Goal: Task Accomplishment & Management: Contribute content

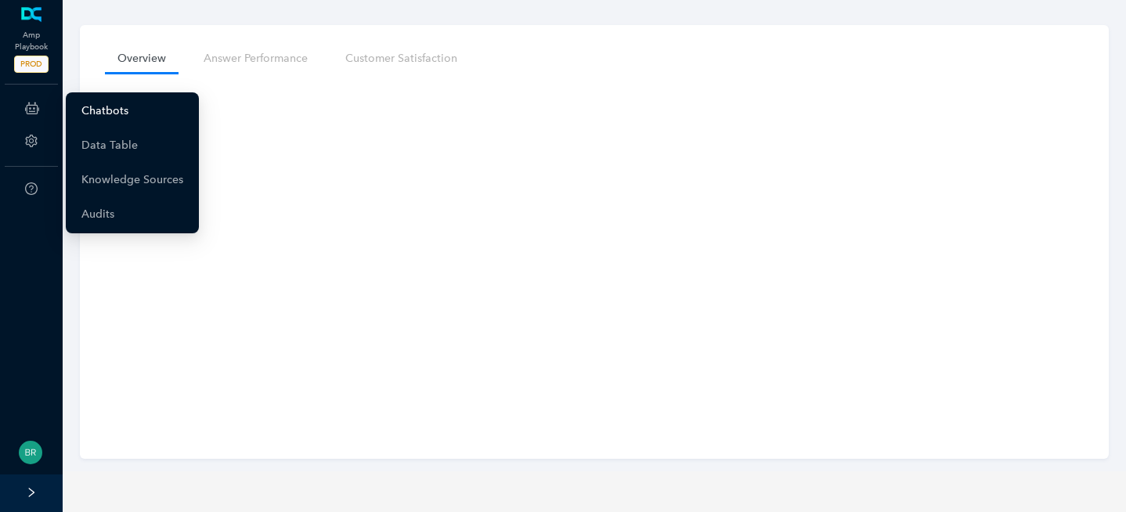
click at [109, 112] on link "Chatbots" at bounding box center [104, 111] width 47 height 31
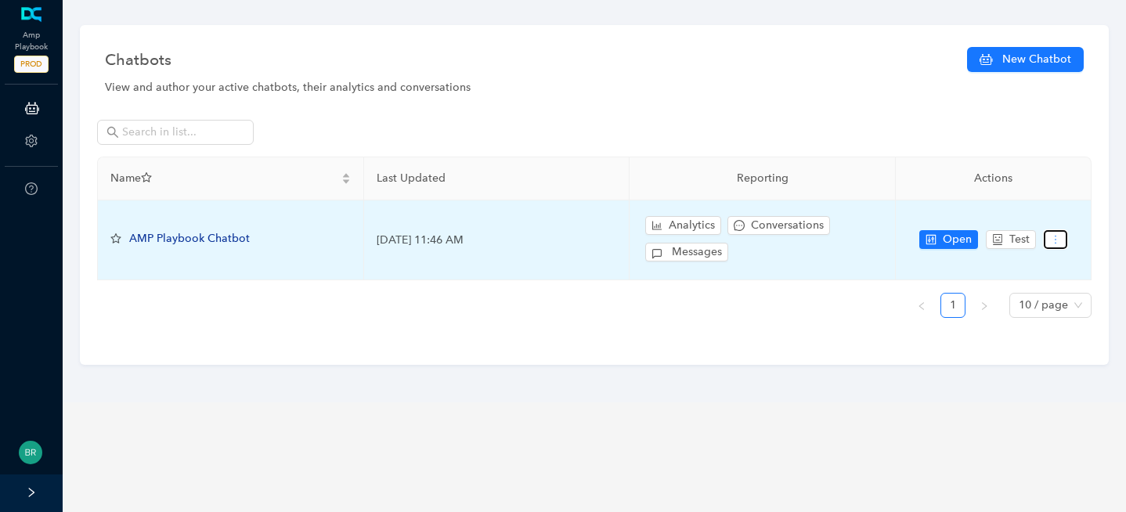
click at [1050, 243] on icon "more" at bounding box center [1055, 239] width 11 height 11
click at [1064, 237] on button "button" at bounding box center [1055, 239] width 23 height 19
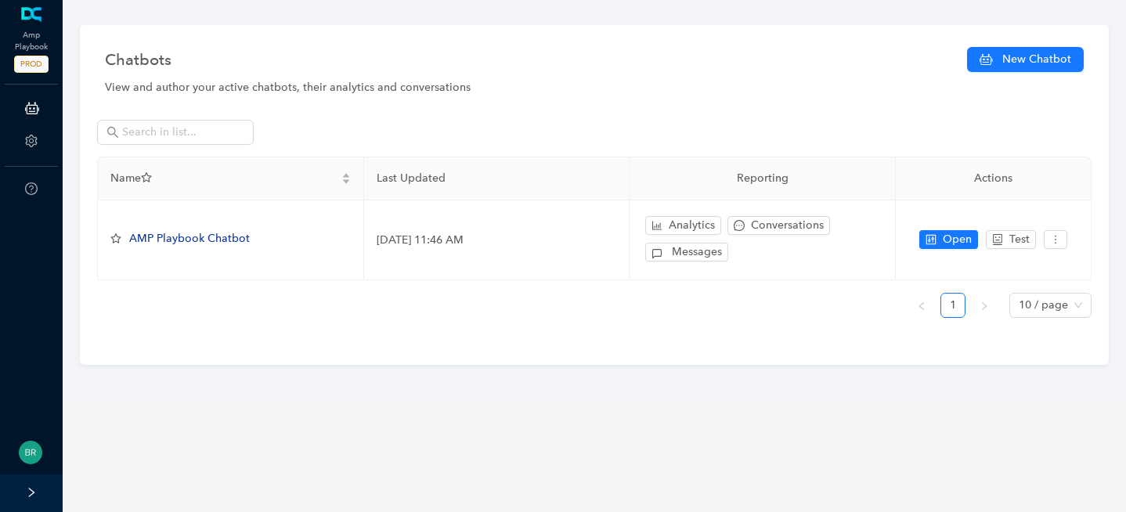
click at [235, 363] on div "Chatbots New Chatbot View and author your active chatbots, their analytics and …" at bounding box center [594, 201] width 1079 height 402
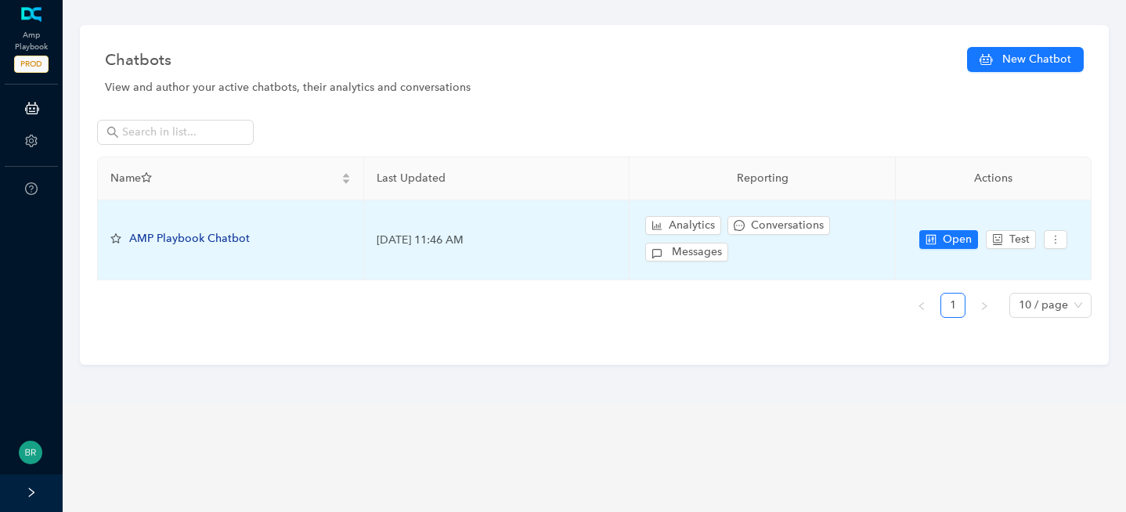
click at [202, 233] on span "AMP Playbook Chatbot" at bounding box center [189, 238] width 121 height 13
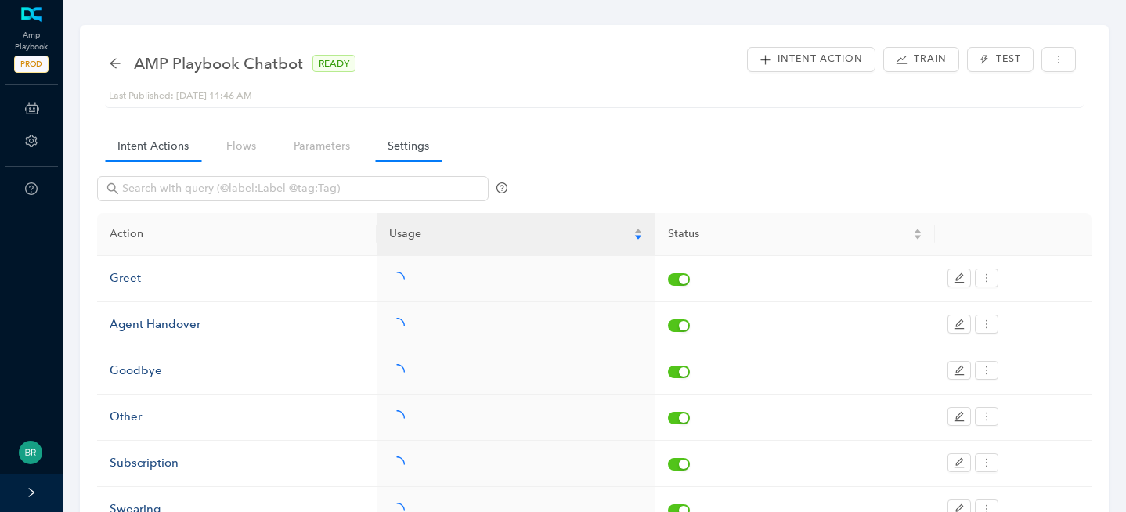
click at [402, 151] on link "Settings" at bounding box center [408, 146] width 67 height 29
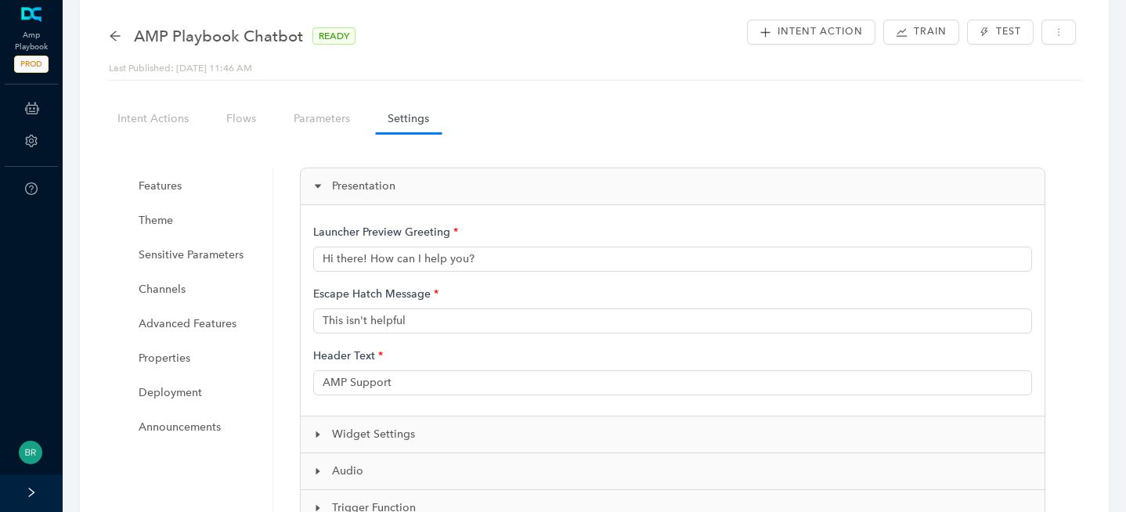
scroll to position [29, 0]
click at [189, 433] on span "Announcements" at bounding box center [198, 425] width 118 height 31
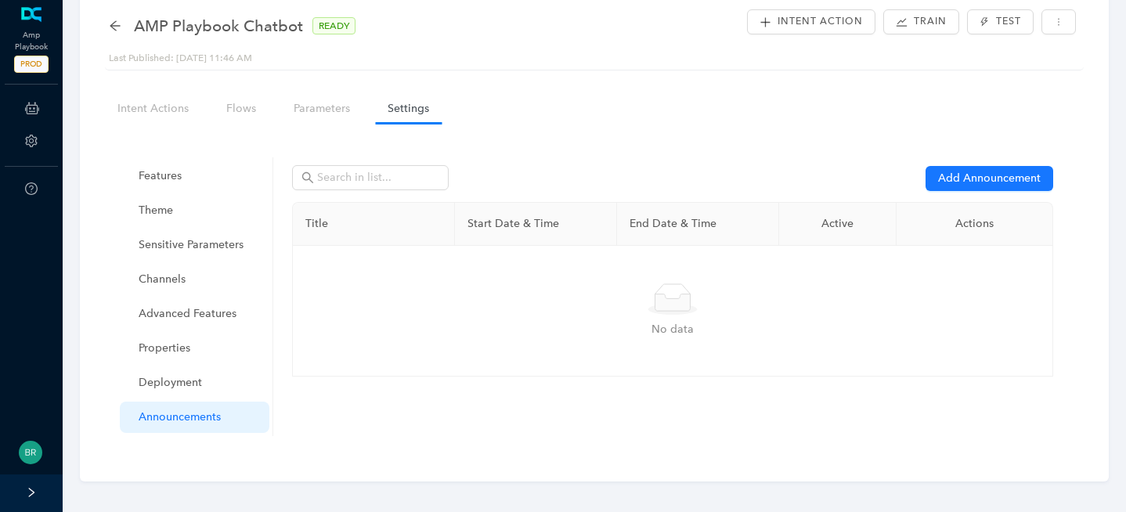
scroll to position [45, 0]
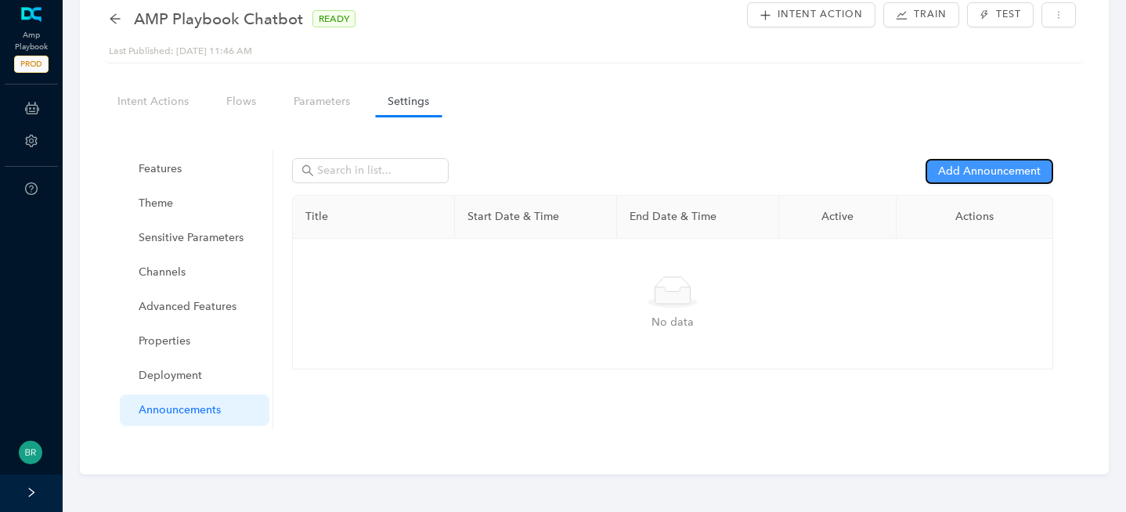
click at [1018, 166] on span "Add Announcement" at bounding box center [989, 171] width 103 height 17
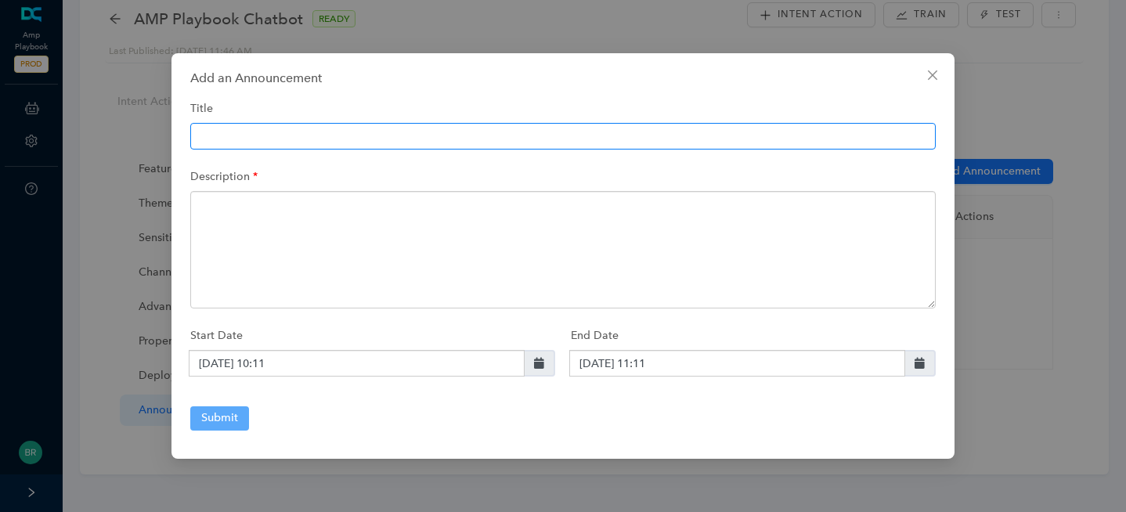
click at [351, 139] on input "text" at bounding box center [562, 136] width 745 height 27
type input "AMP Maintenance"
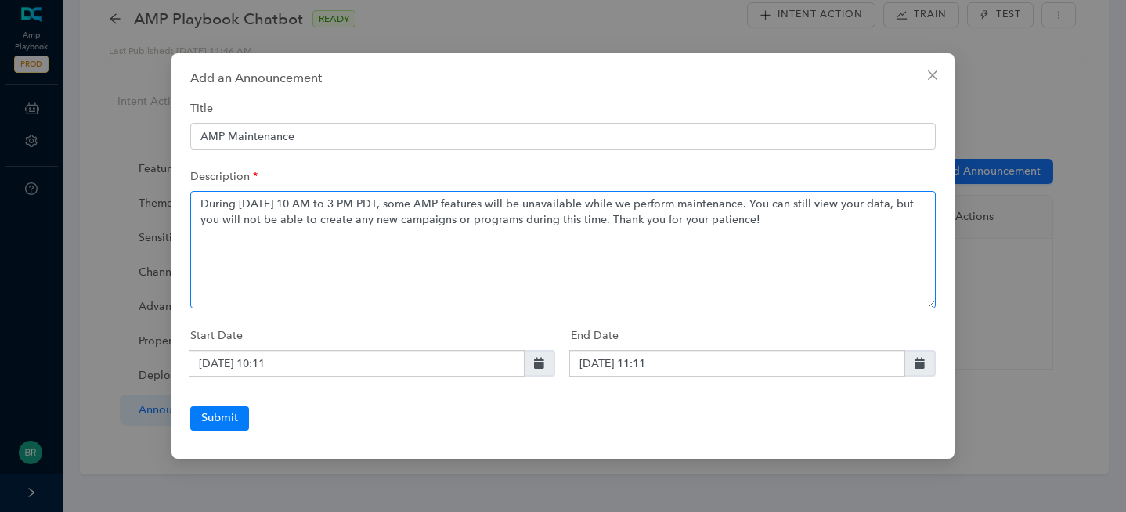
type textarea "During [DATE] 10 AM to 3 PM PDT, some AMP features will be unavailable while we…"
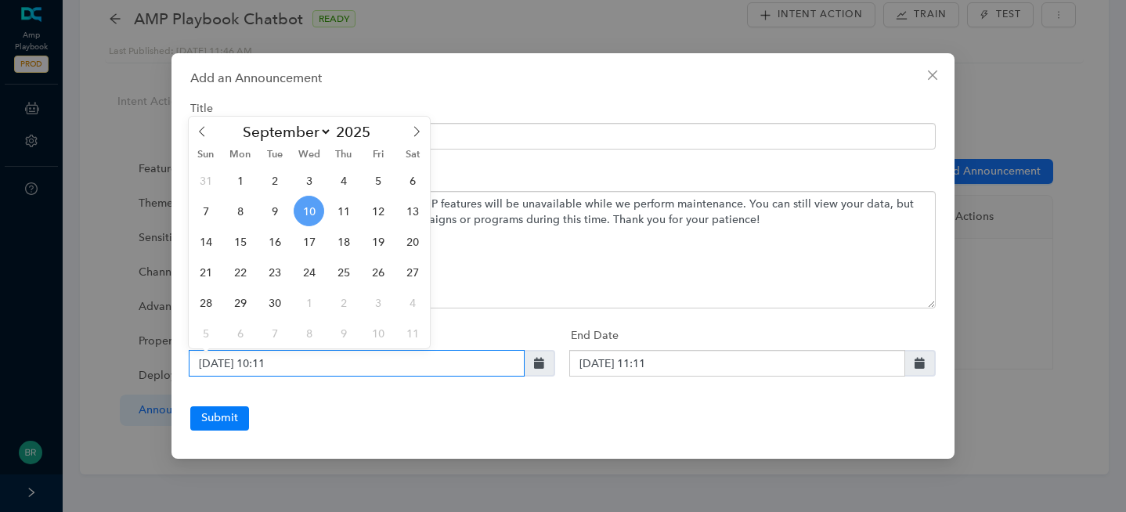
click at [449, 364] on input "[DATE] 10:11" at bounding box center [357, 363] width 336 height 27
click at [276, 242] on span "16" at bounding box center [274, 241] width 31 height 31
type input "[DATE] 10:11"
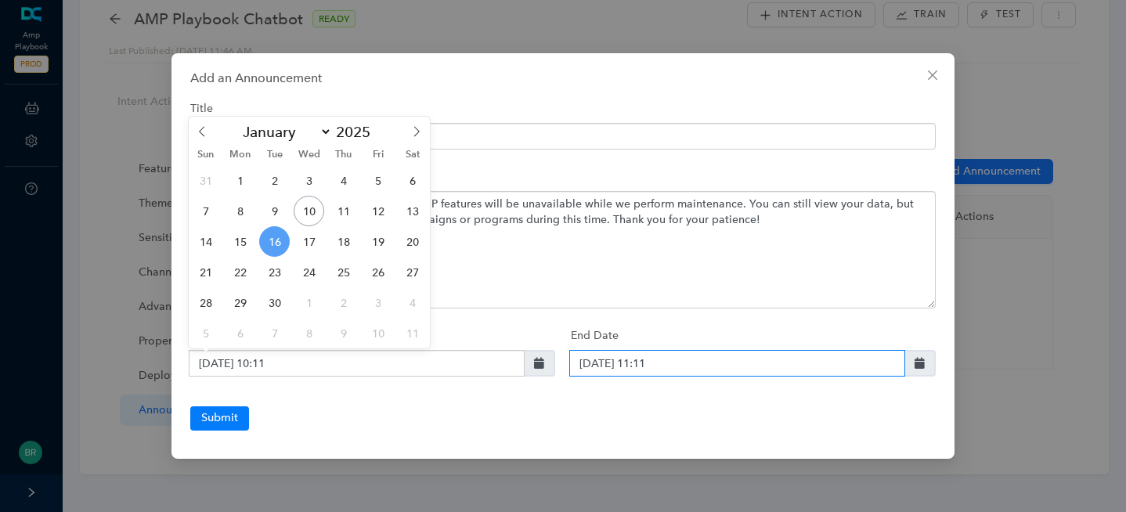
click at [642, 363] on input "[DATE] 11:11" at bounding box center [737, 363] width 336 height 27
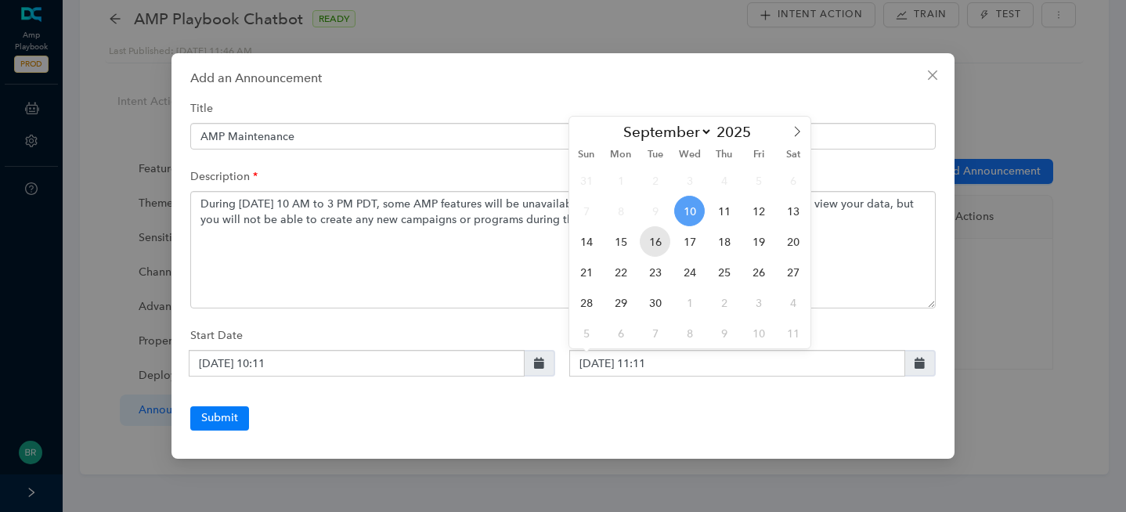
click at [656, 244] on span "16" at bounding box center [655, 241] width 31 height 31
type input "[DATE] 11:11"
click at [688, 409] on div "Submit" at bounding box center [562, 417] width 745 height 23
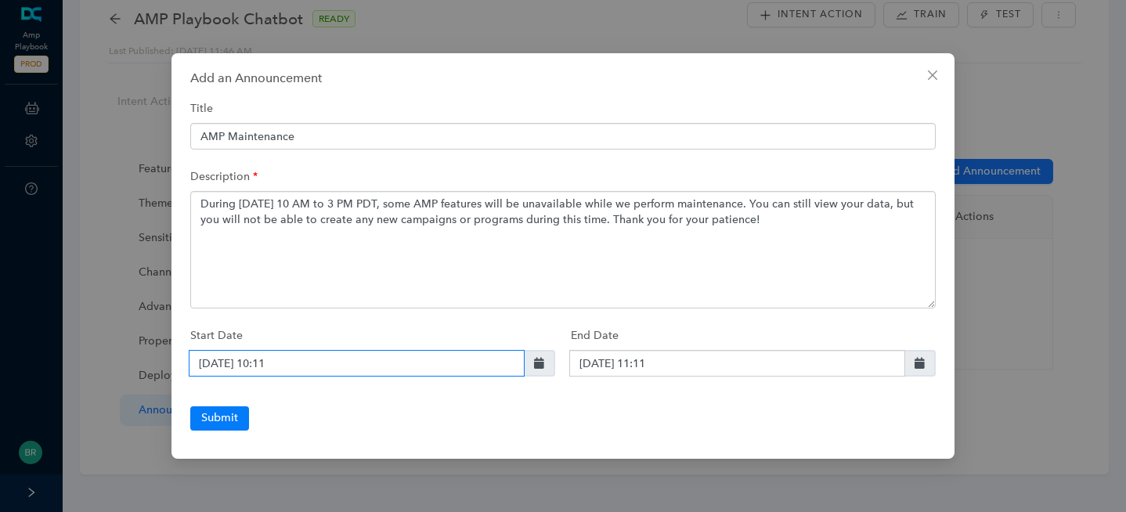
click at [319, 360] on input "[DATE] 10:11" at bounding box center [357, 363] width 336 height 27
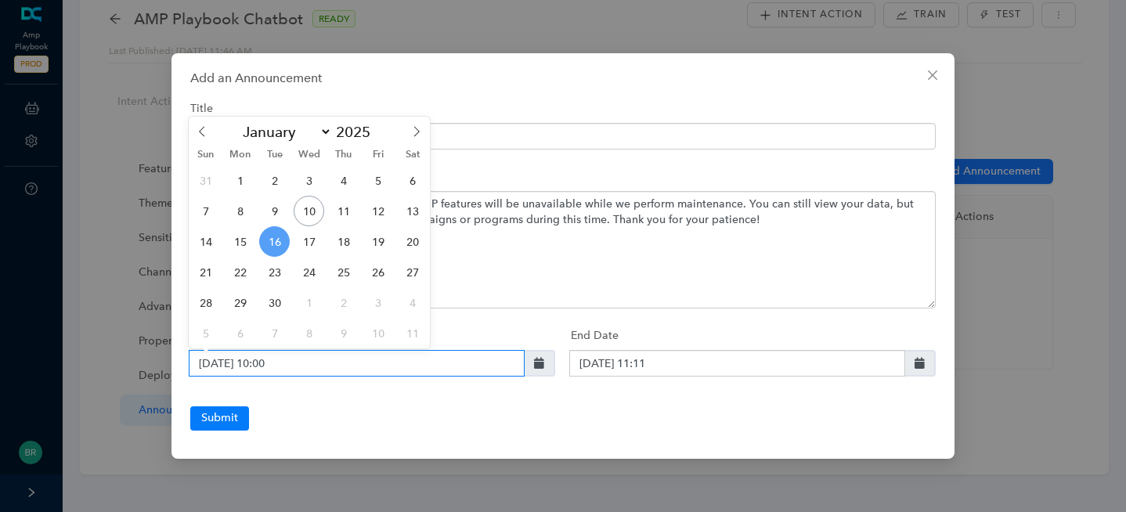
type input "[DATE] 10:00"
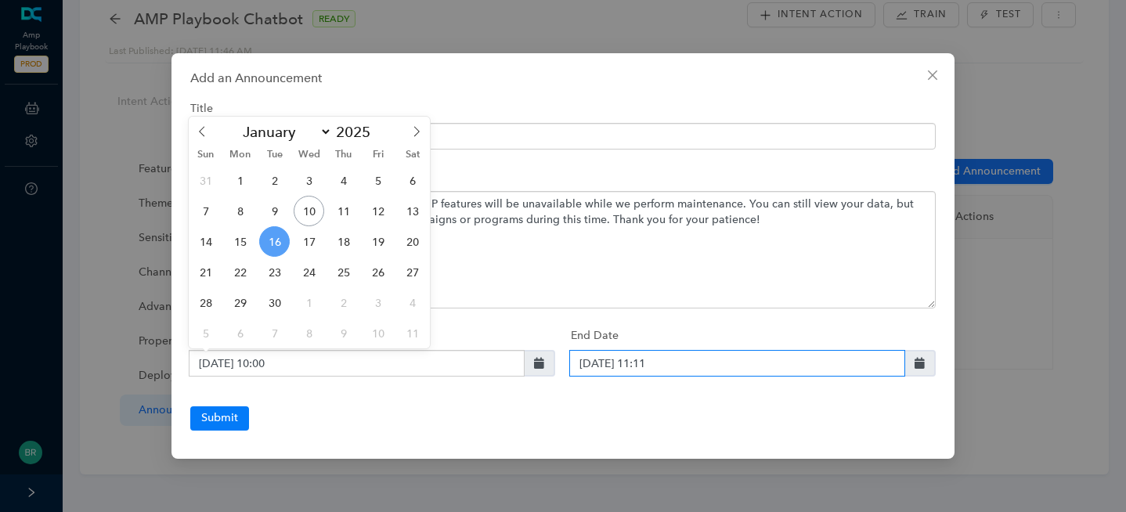
click at [737, 364] on input "[DATE] 11:11" at bounding box center [737, 363] width 336 height 27
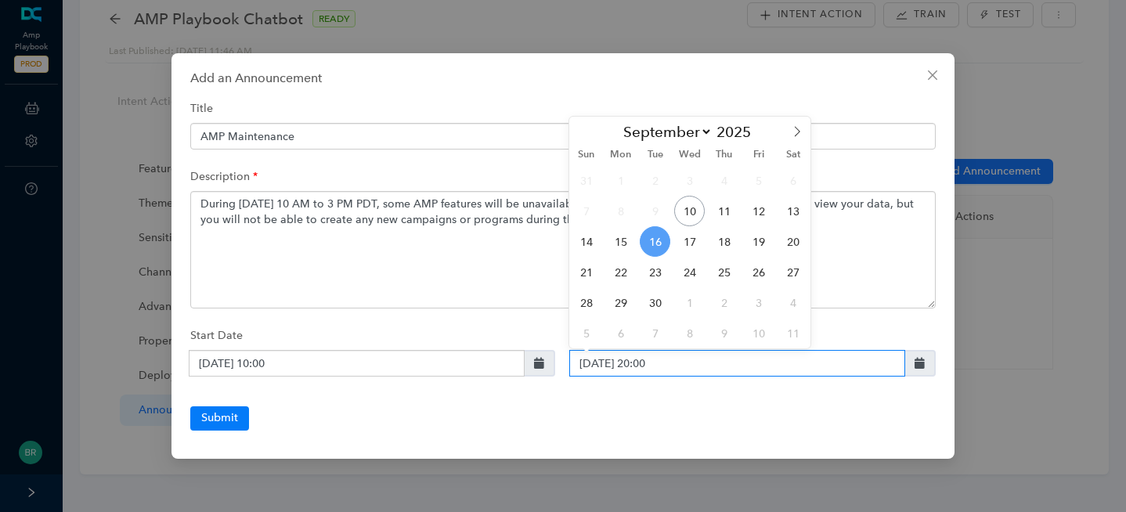
type input "[DATE] 20:00"
click at [722, 389] on div at bounding box center [562, 397] width 745 height 17
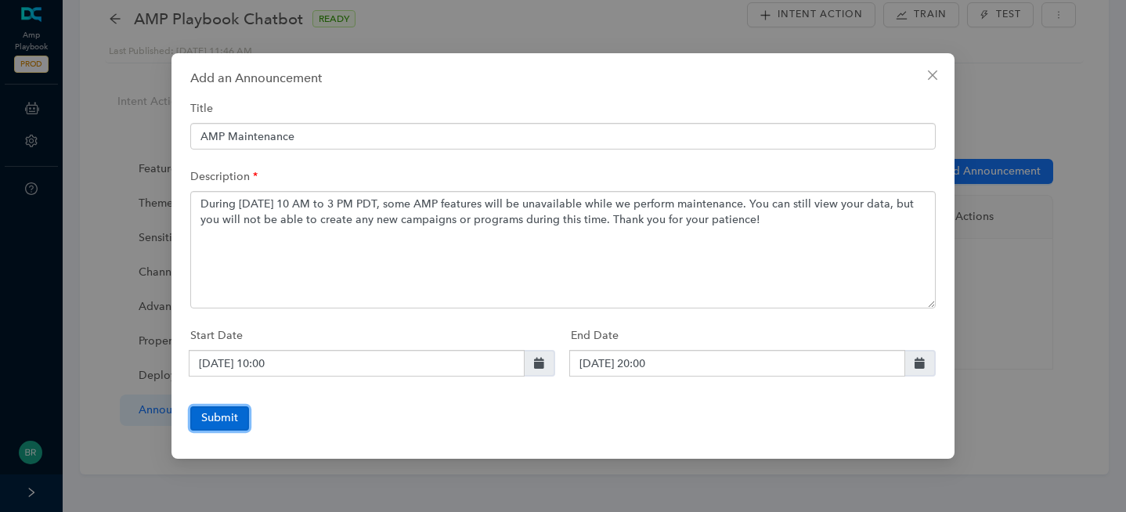
click at [238, 420] on button "Submit" at bounding box center [219, 417] width 59 height 23
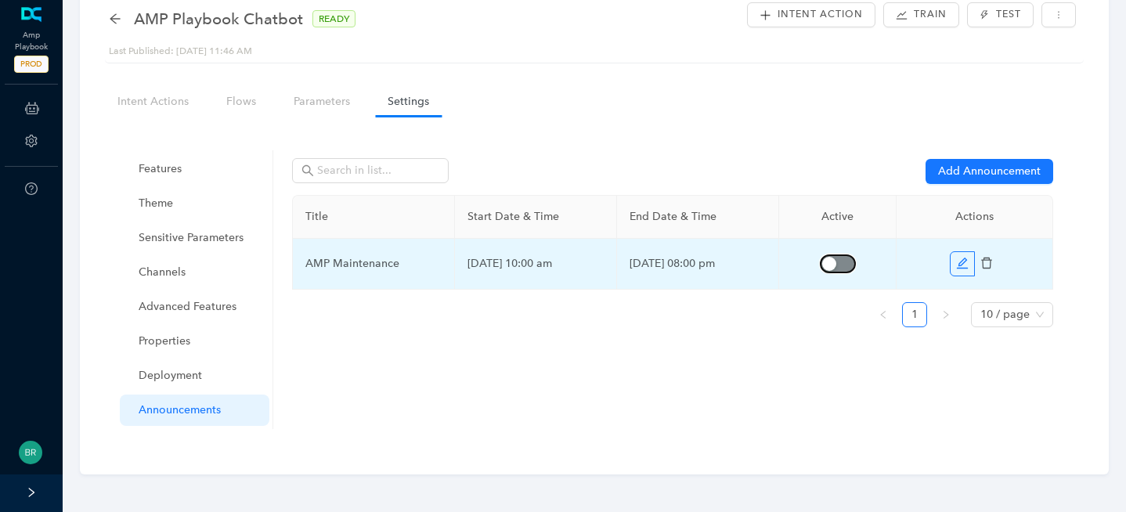
click at [837, 270] on span "button" at bounding box center [837, 263] width 34 height 17
click at [959, 266] on icon "edit" at bounding box center [962, 263] width 11 height 11
type input "AMP Maintenance"
type textarea "During [DATE] 10 AM to 3 PM PDT, some AMP features will be unavailable while we…"
type input "[DATE] 10:00"
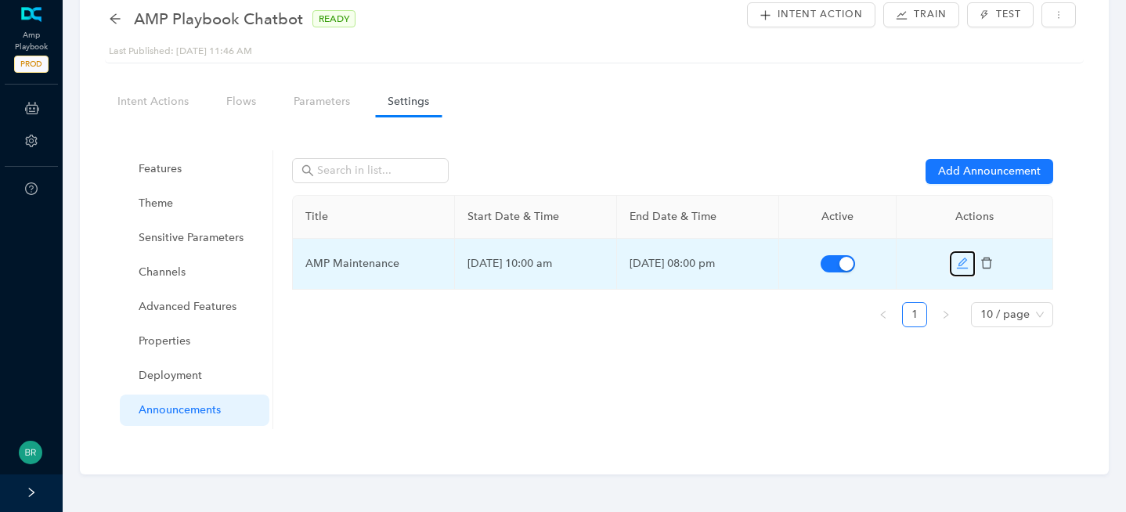
type input "[DATE] 20:00"
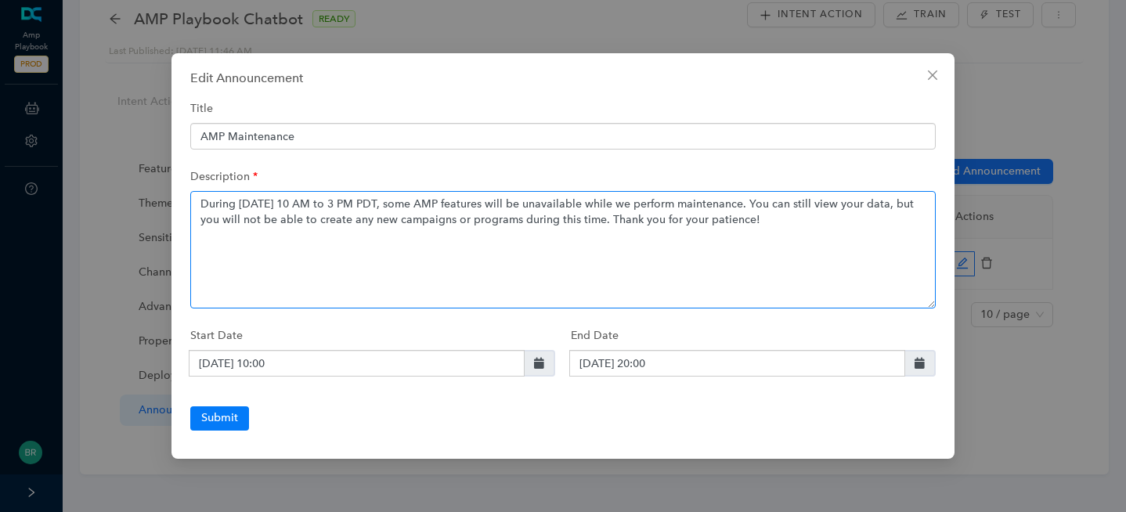
drag, startPoint x: 804, startPoint y: 233, endPoint x: 179, endPoint y: 201, distance: 625.5
click at [179, 201] on div "Edit Announcement Title AMP Maintenance Description During [DATE] 10 AM to 3 PM…" at bounding box center [562, 255] width 783 height 405
click at [355, 226] on textarea "During [DATE] 10 AM to 3 PM PDT, some AMP features will be unavailable while we…" at bounding box center [562, 249] width 745 height 117
click at [843, 203] on textarea "During [DATE] 10 AM to 3 PM PDT, some AMP features will be unavailable while we…" at bounding box center [562, 249] width 745 height 117
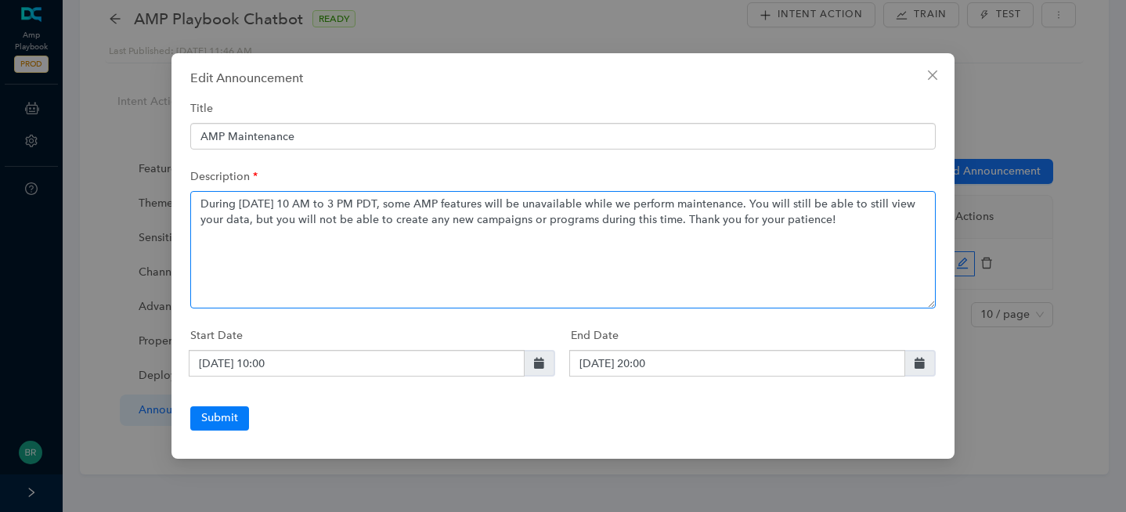
click at [212, 219] on textarea "During [DATE] 10 AM to 3 PM PDT, some AMP features will be unavailable while we…" at bounding box center [562, 249] width 745 height 117
click at [919, 241] on textarea "During [DATE] 10 AM to 3 PM PDT, some AMP features will be unavailable while we…" at bounding box center [562, 249] width 745 height 117
type textarea "During [DATE] 10 AM to 3 PM PDT, some AMP features will be unavailable while we…"
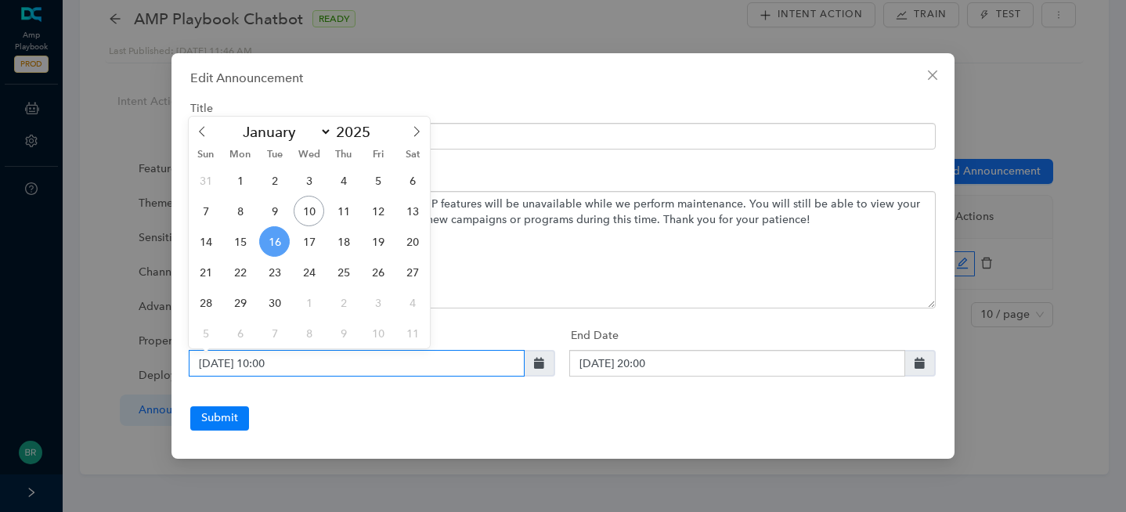
click at [327, 367] on input "[DATE] 10:00" at bounding box center [357, 363] width 336 height 27
type input "[DATE] 09:30"
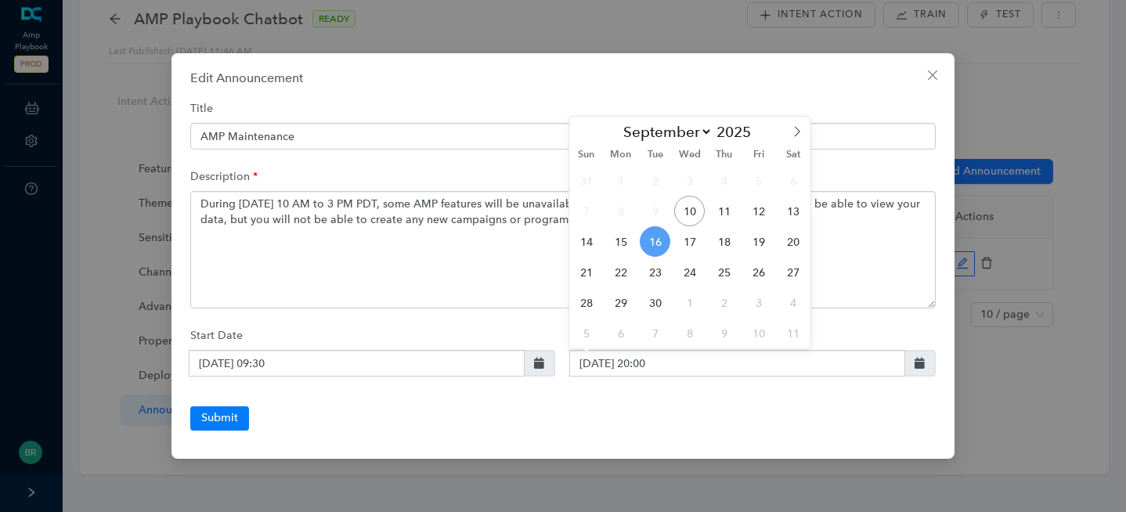
click at [384, 390] on div at bounding box center [562, 397] width 745 height 17
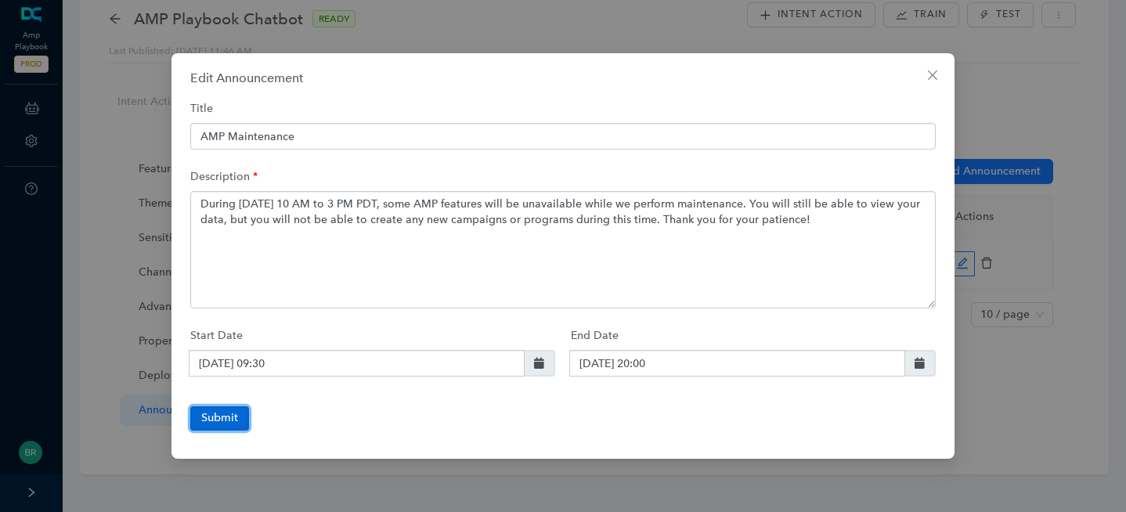
click at [225, 413] on button "Submit" at bounding box center [219, 417] width 59 height 23
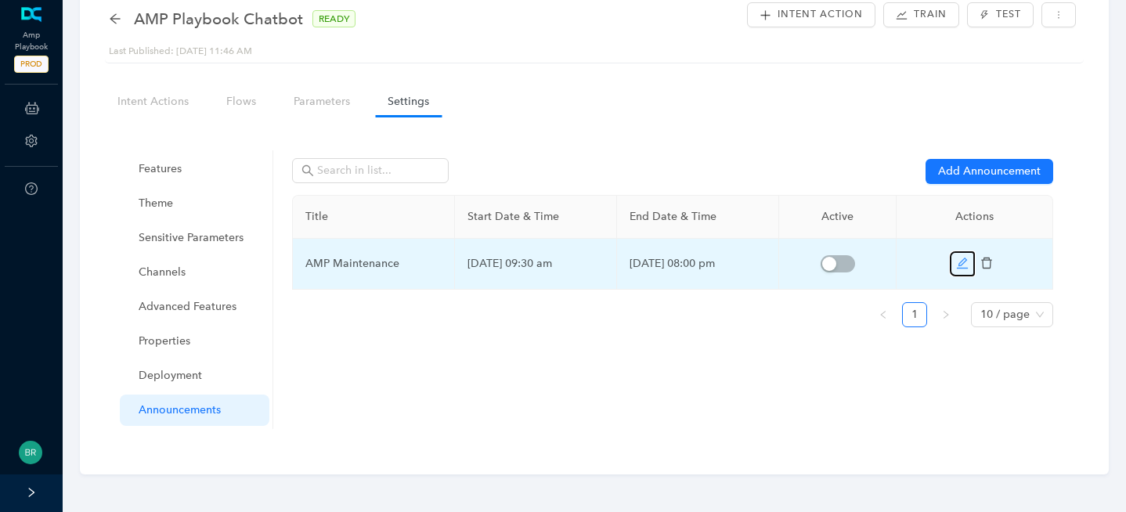
click at [960, 261] on icon "edit" at bounding box center [962, 263] width 13 height 13
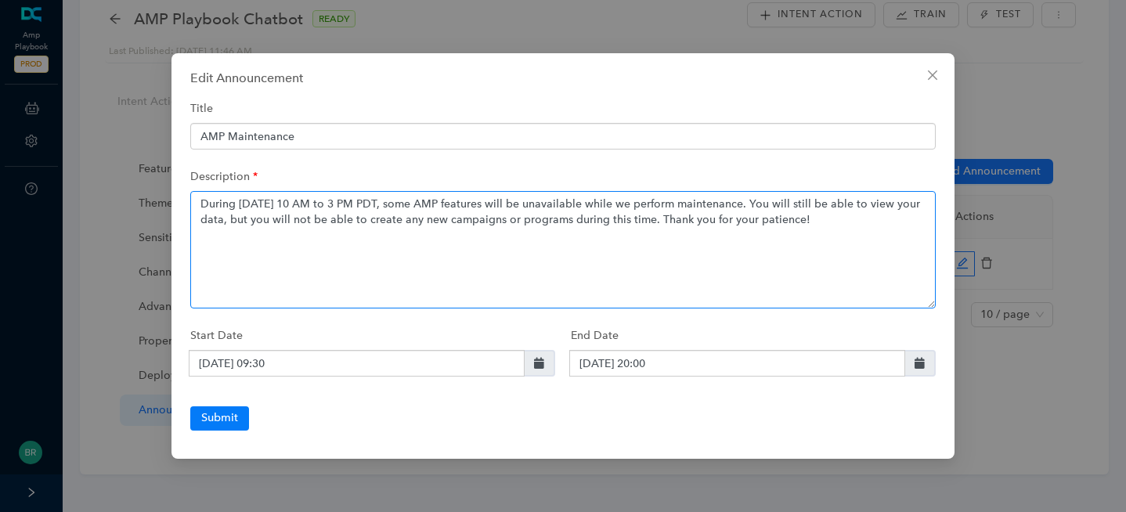
drag, startPoint x: 871, startPoint y: 225, endPoint x: 200, endPoint y: 199, distance: 672.2
click at [200, 199] on textarea "During [DATE] 10 AM to 3 PM PDT, some AMP features will be unavailable while we…" at bounding box center [562, 249] width 745 height 117
click at [275, 213] on textarea "During [DATE] 10 AM to 3 PM PDT, some AMP features will be unavailable while we…" at bounding box center [562, 249] width 745 height 117
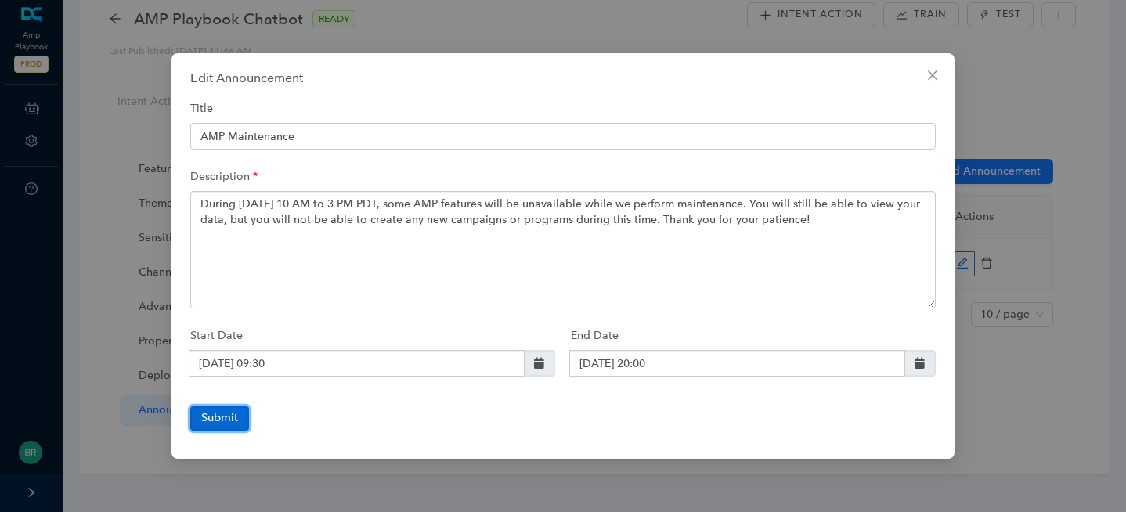
click at [237, 415] on button "Submit" at bounding box center [219, 417] width 59 height 23
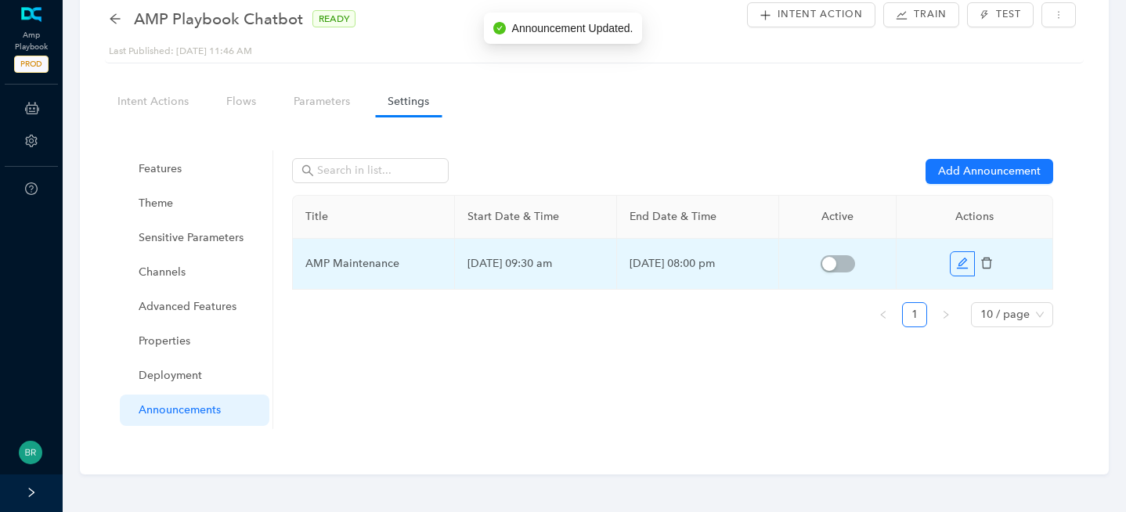
click at [835, 276] on td at bounding box center [837, 264] width 117 height 51
click at [838, 270] on span "button" at bounding box center [837, 263] width 34 height 17
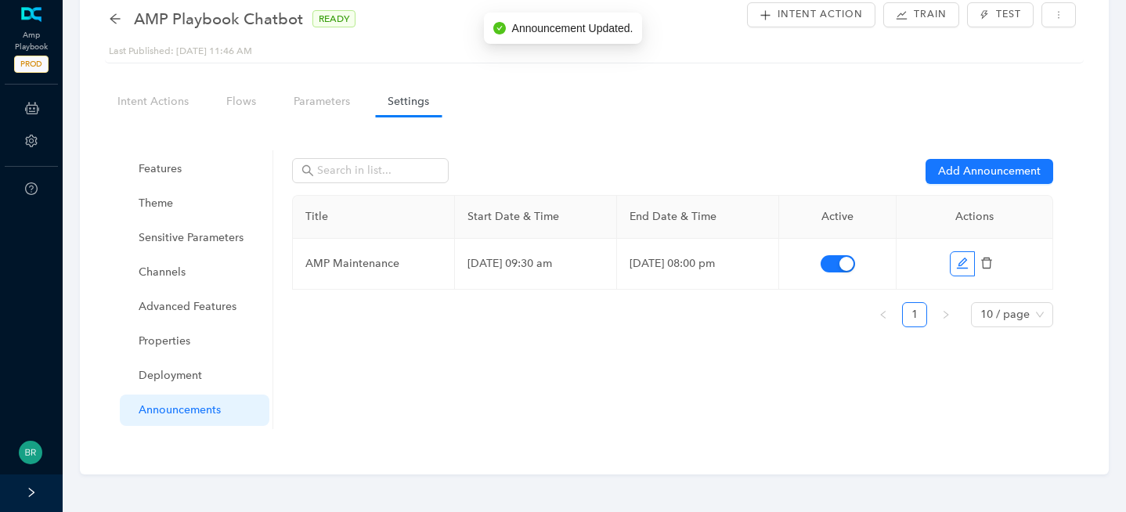
click at [758, 351] on div "Add Announcement Title Start Date & Time End Date & Time Active Actions AMP Mai…" at bounding box center [672, 252] width 761 height 205
